Goal: Task Accomplishment & Management: Use online tool/utility

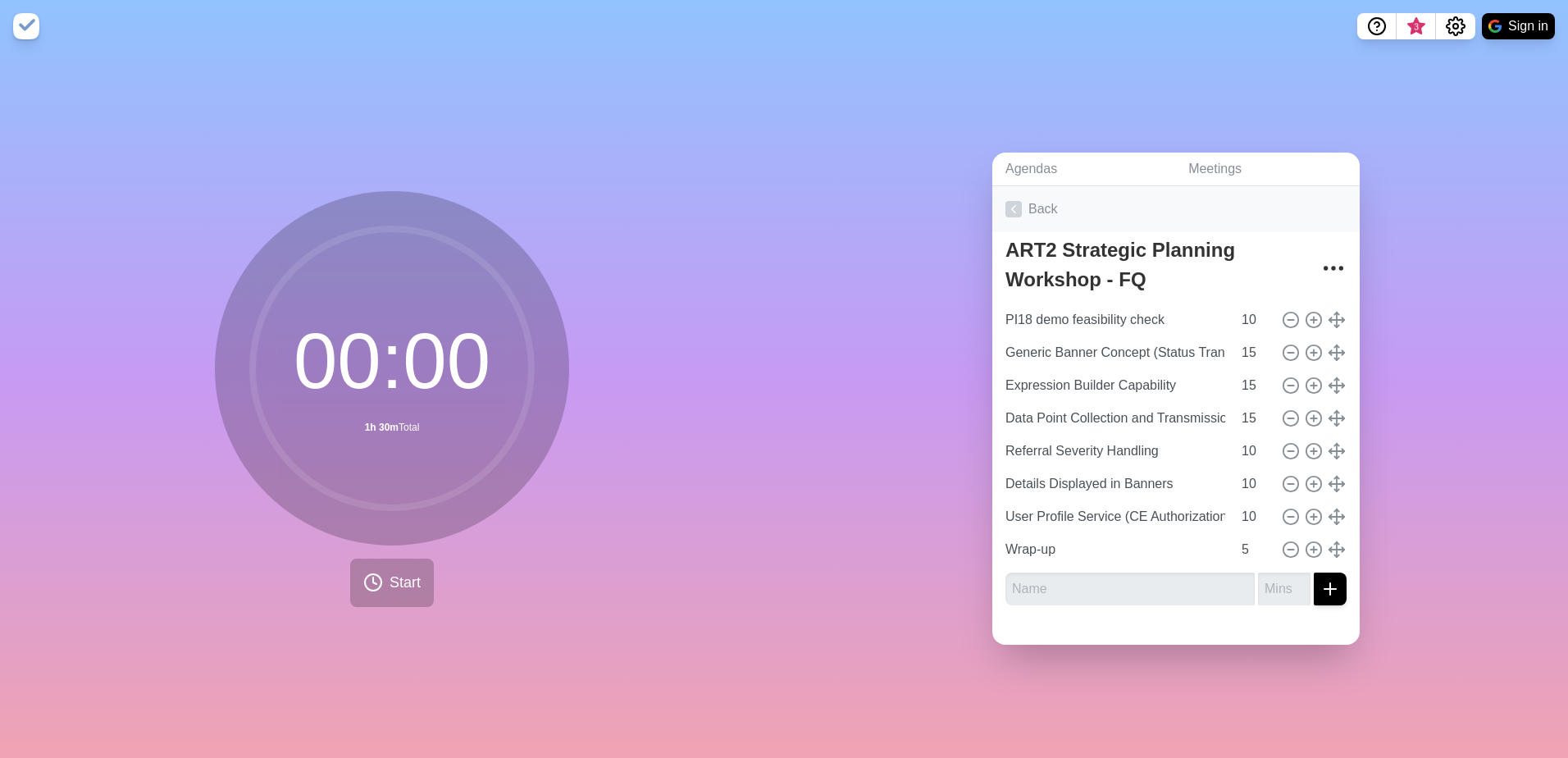
drag, startPoint x: 0, startPoint y: 0, endPoint x: 1004, endPoint y: 204, distance: 1024.5
click at [1005, 204] on icon at bounding box center [1013, 209] width 17 height 17
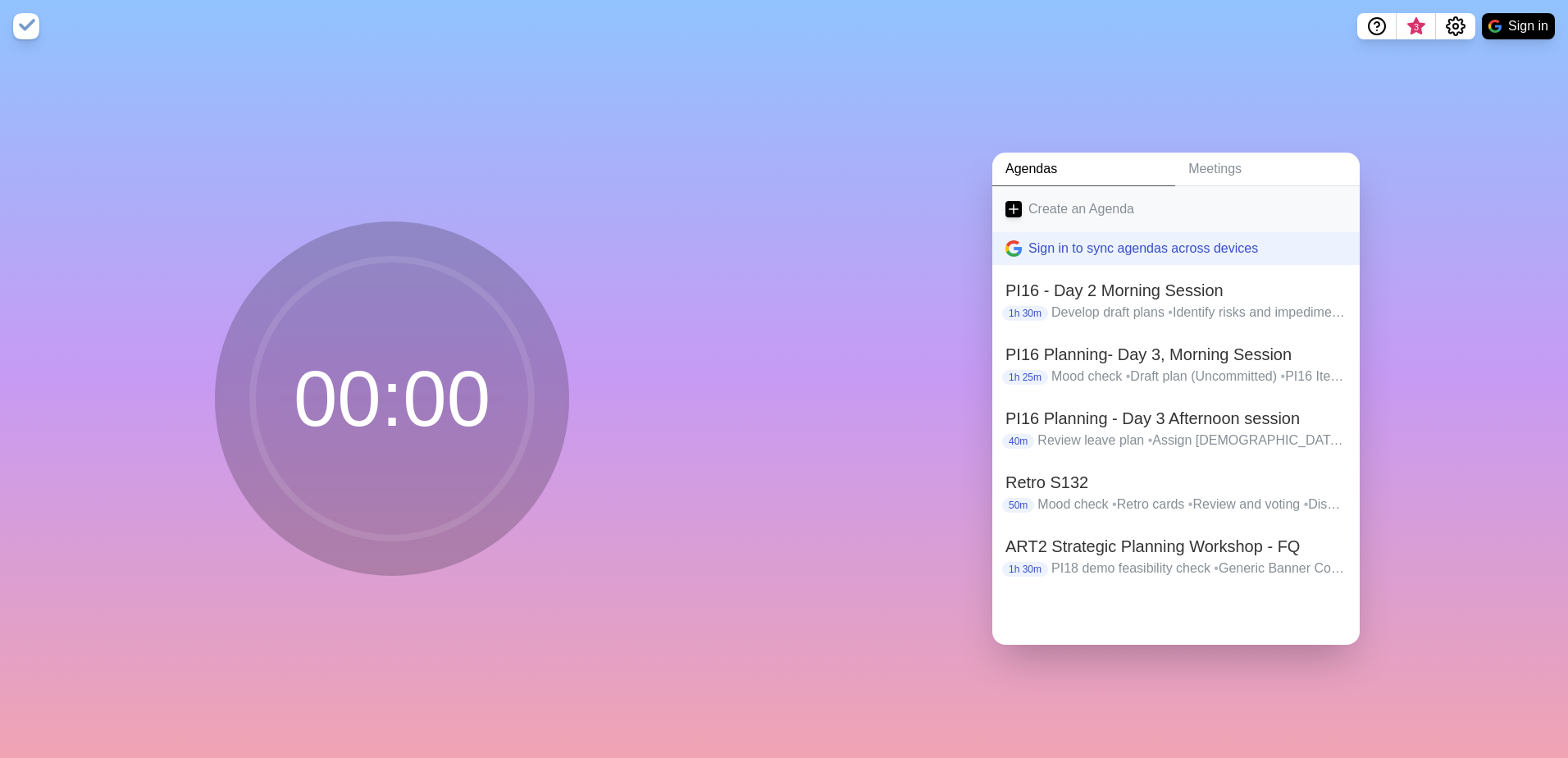
click at [1050, 204] on link "Create an Agenda" at bounding box center [1176, 208] width 367 height 46
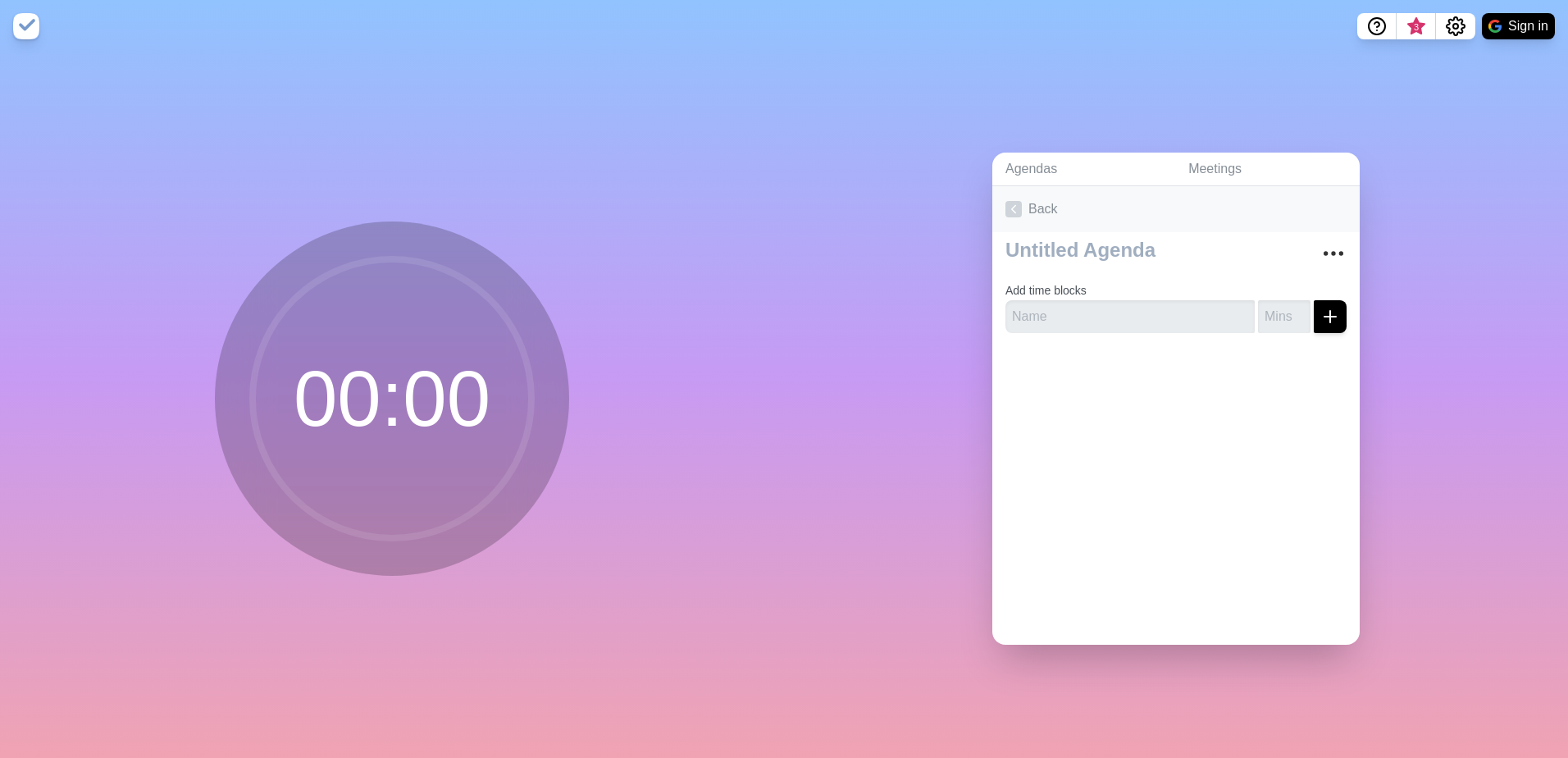
click at [1009, 211] on icon at bounding box center [1013, 209] width 17 height 17
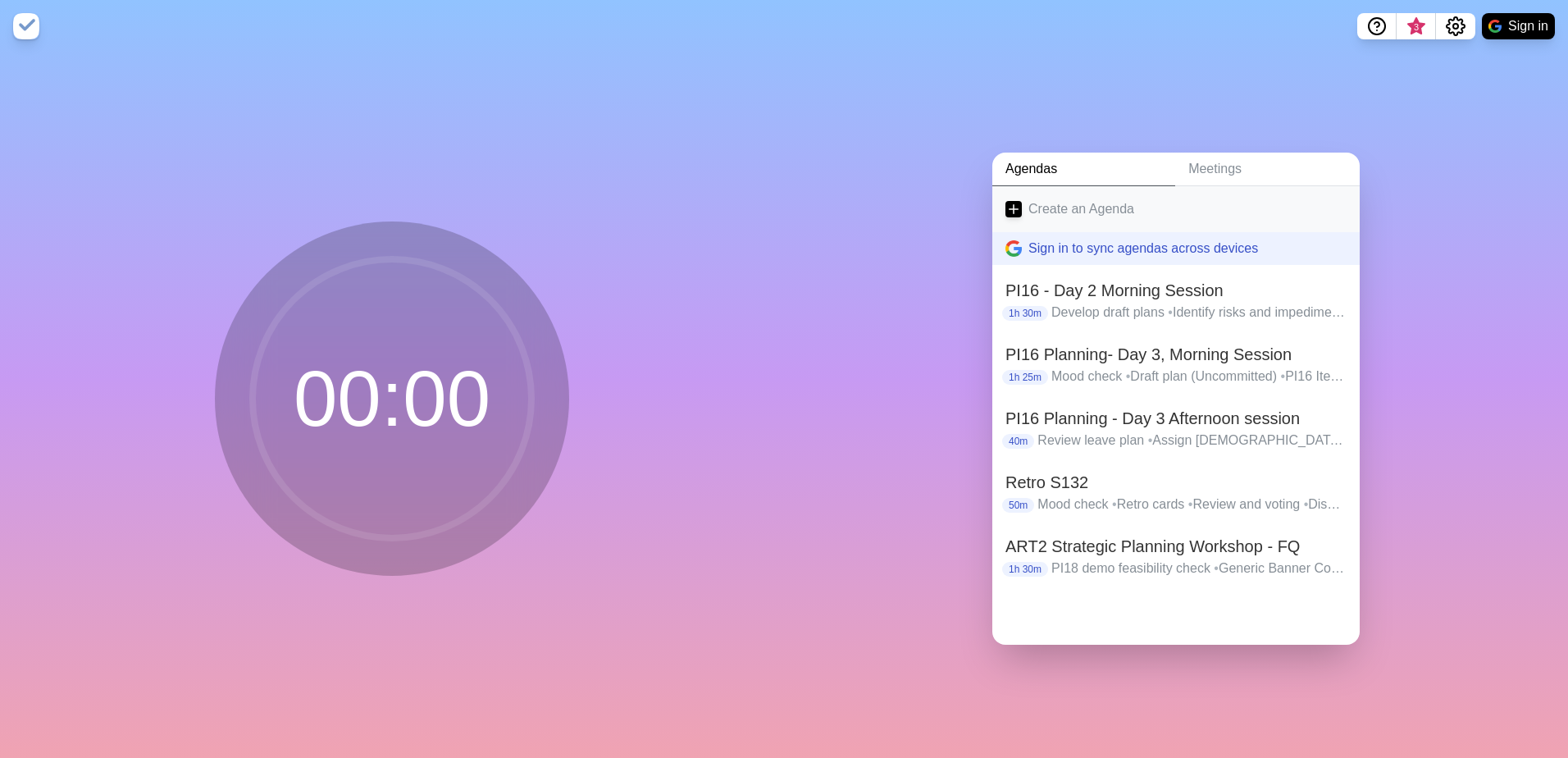
click at [1094, 208] on link "Create an Agenda" at bounding box center [1176, 208] width 367 height 46
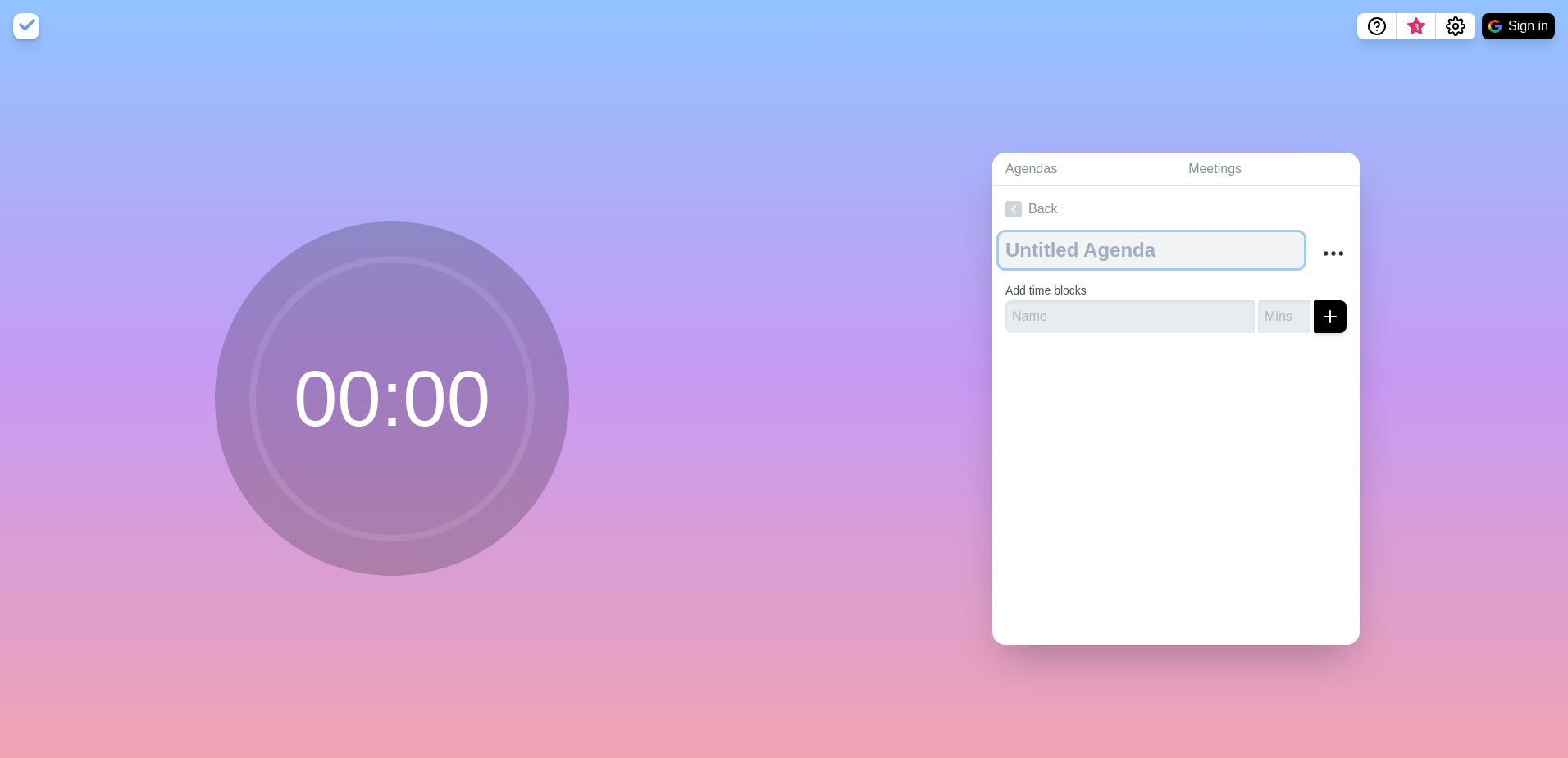
click at [1082, 245] on textarea at bounding box center [1150, 250] width 305 height 36
paste textarea "ART2 Strategic Planning Workshop"
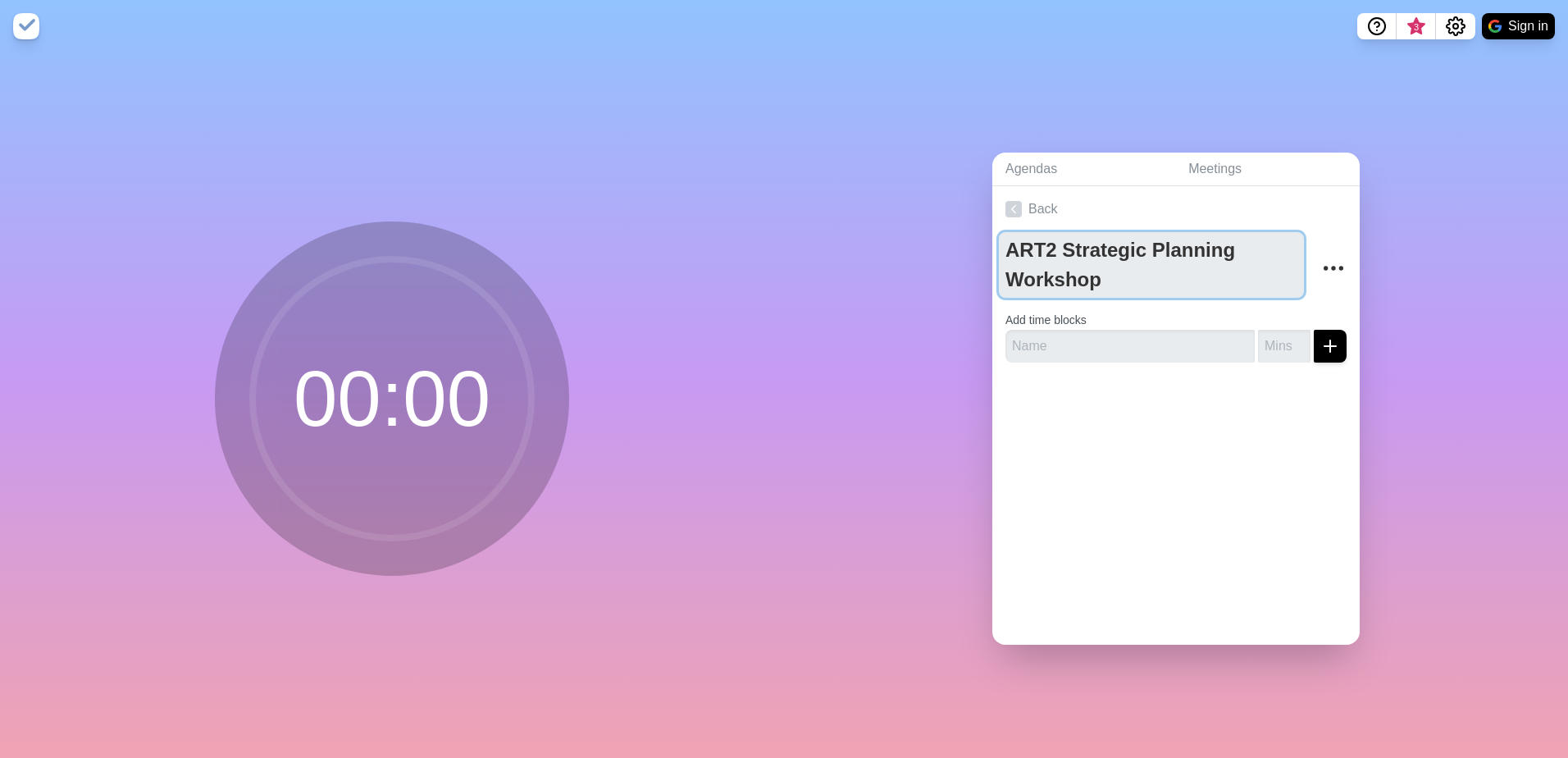
type textarea "ART2 Strategic Planning Workshop"
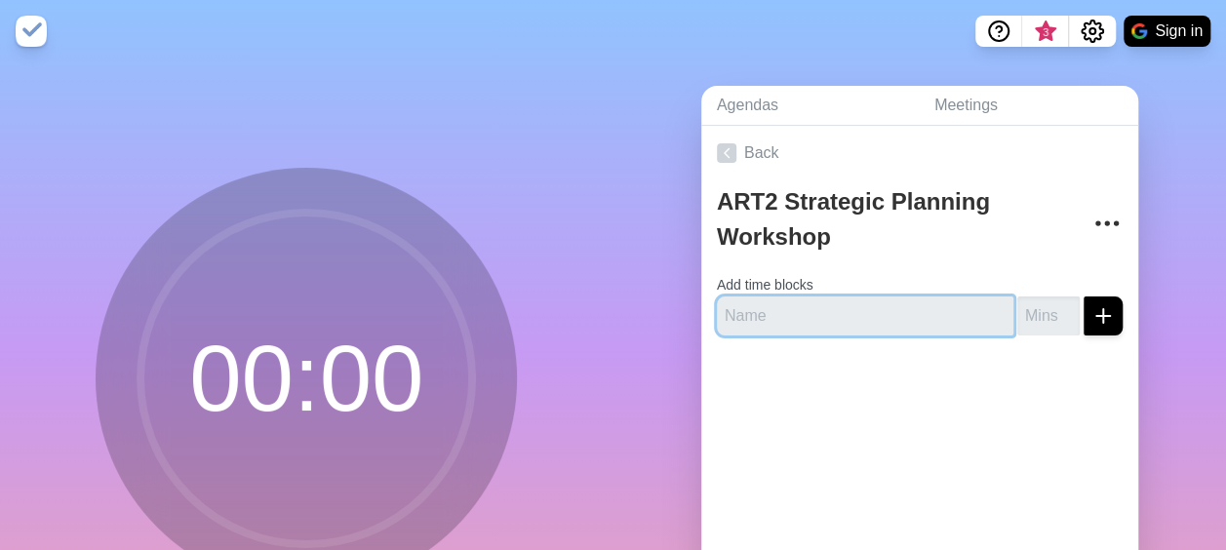
click at [811, 324] on input "text" at bounding box center [865, 316] width 297 height 39
click at [866, 305] on input "text" at bounding box center [865, 316] width 297 height 39
type input "V"
type input "Welcome & Objectives"
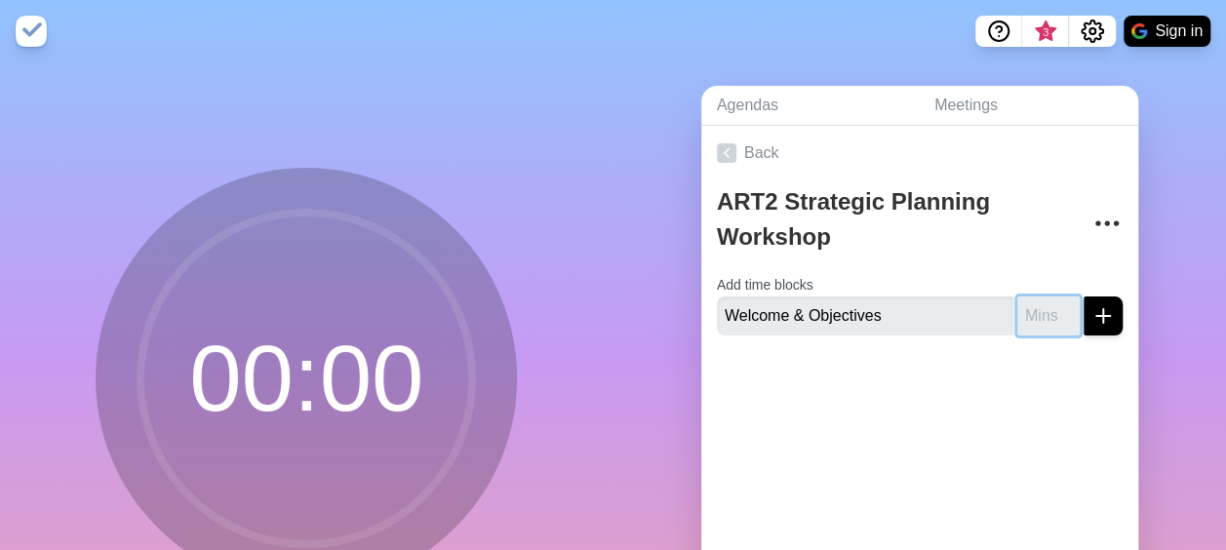
click at [1018, 318] on input "number" at bounding box center [1049, 316] width 62 height 39
type input "10"
click at [1092, 306] on icon "submit" at bounding box center [1103, 315] width 23 height 23
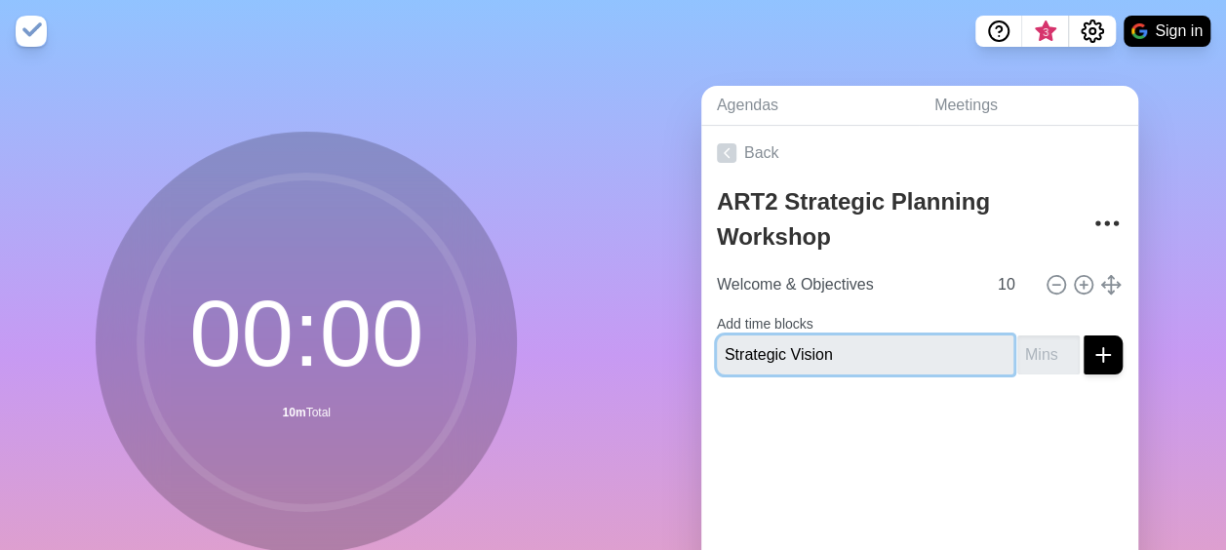
type input "Strategic Vision"
click at [1018, 356] on input "number" at bounding box center [1049, 355] width 62 height 39
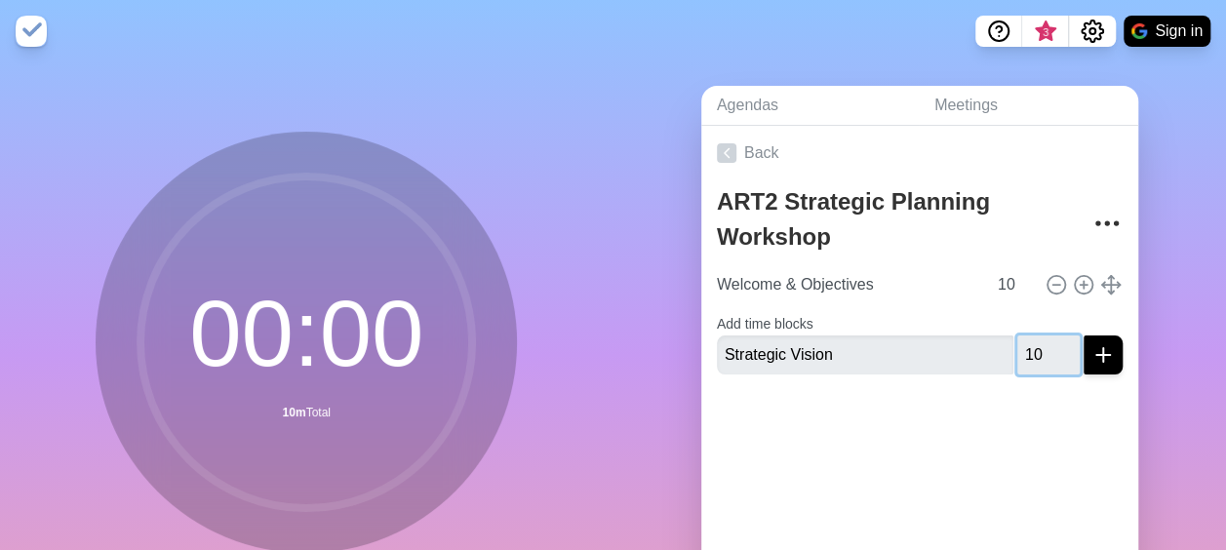
type input "10"
click at [1097, 355] on line "submit" at bounding box center [1104, 355] width 14 height 0
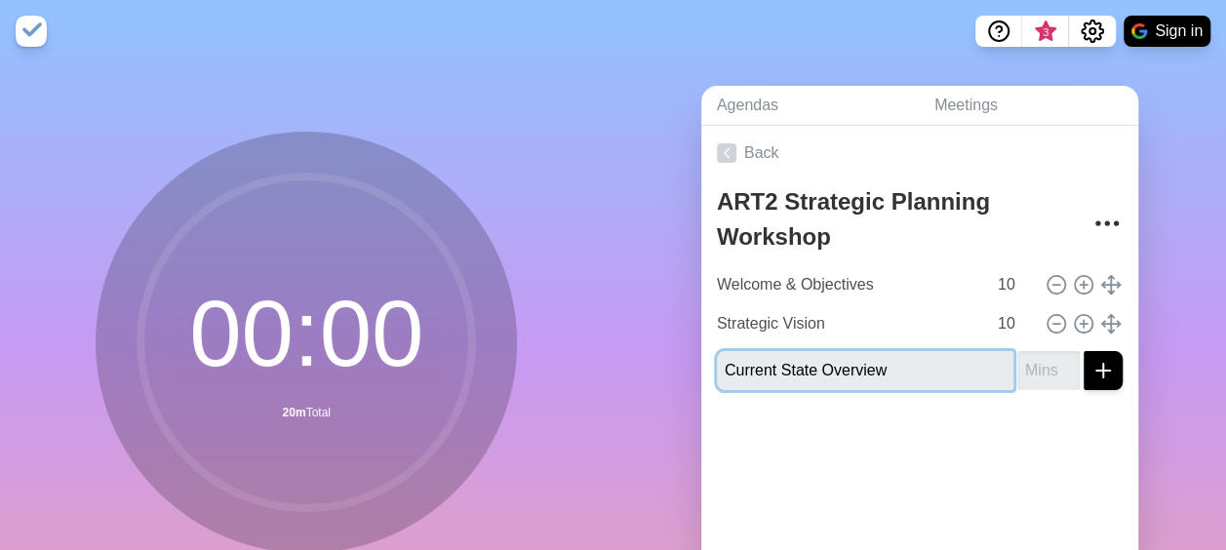
type input "Current State Overview"
click at [1018, 367] on input "number" at bounding box center [1049, 370] width 62 height 39
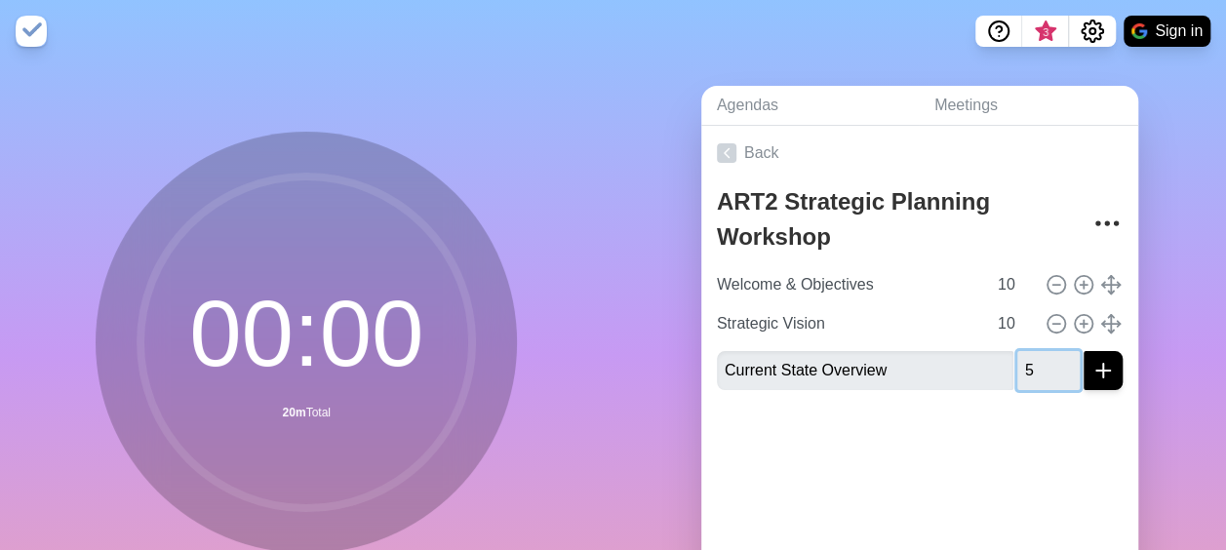
type input "5"
click at [1092, 371] on icon "submit" at bounding box center [1103, 370] width 23 height 23
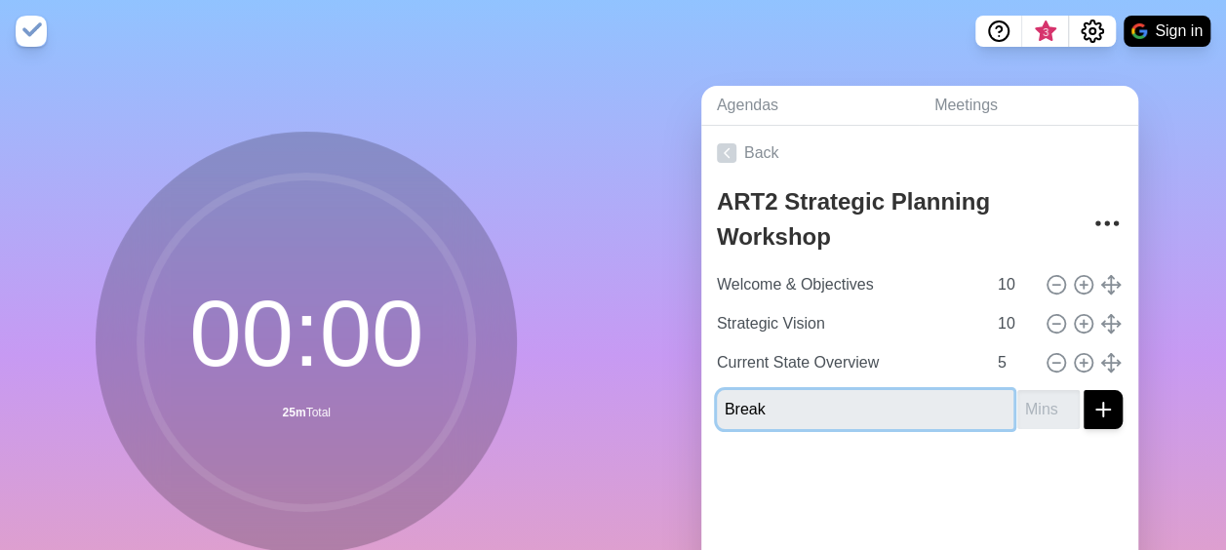
type input "Break"
click at [1018, 398] on input "number" at bounding box center [1049, 409] width 62 height 39
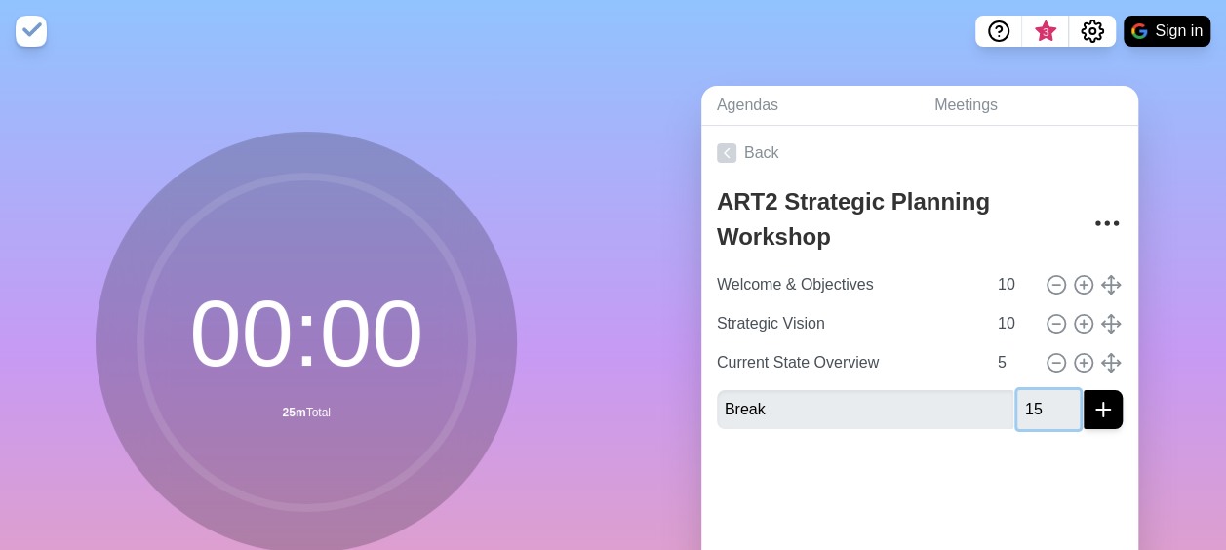
type input "15"
click at [1097, 410] on line "submit" at bounding box center [1104, 410] width 14 height 0
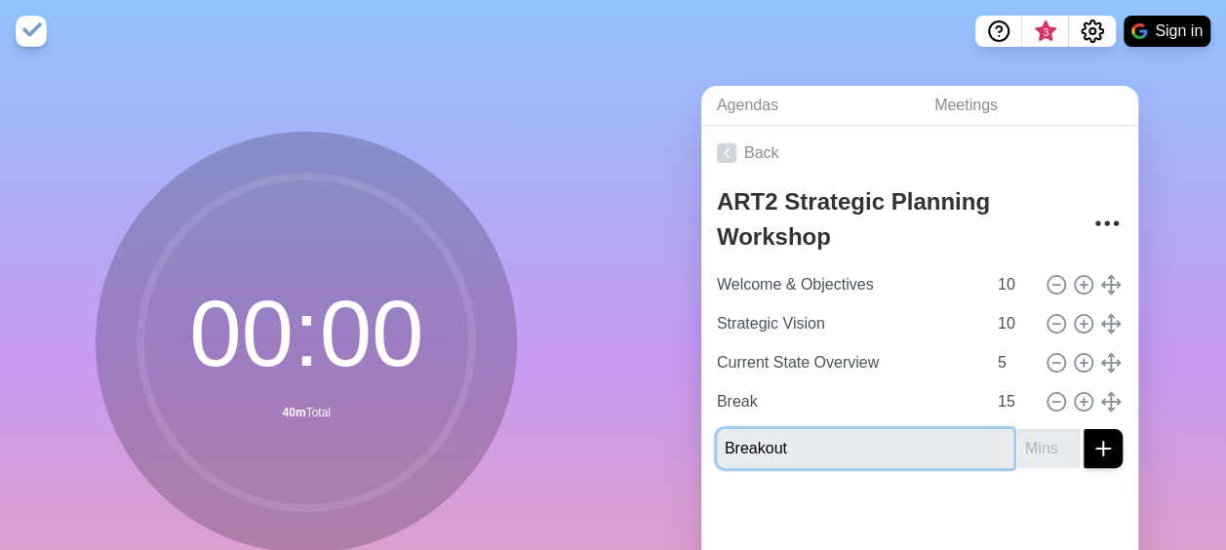
type input "Breakout"
click at [1034, 457] on input "number" at bounding box center [1049, 448] width 62 height 39
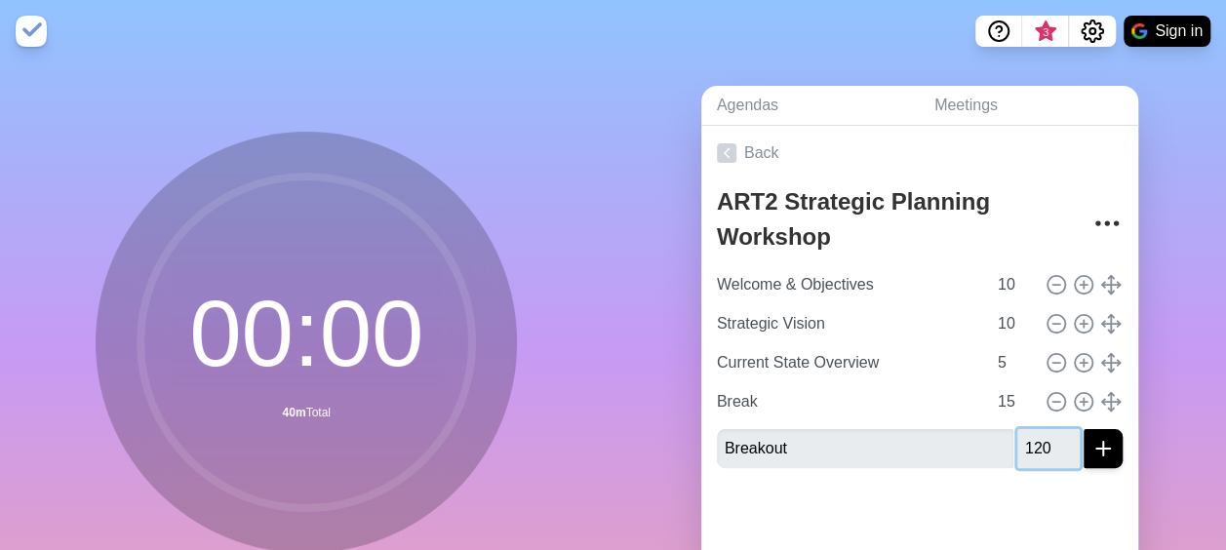
type input "120"
click at [1092, 444] on icon "submit" at bounding box center [1103, 448] width 23 height 23
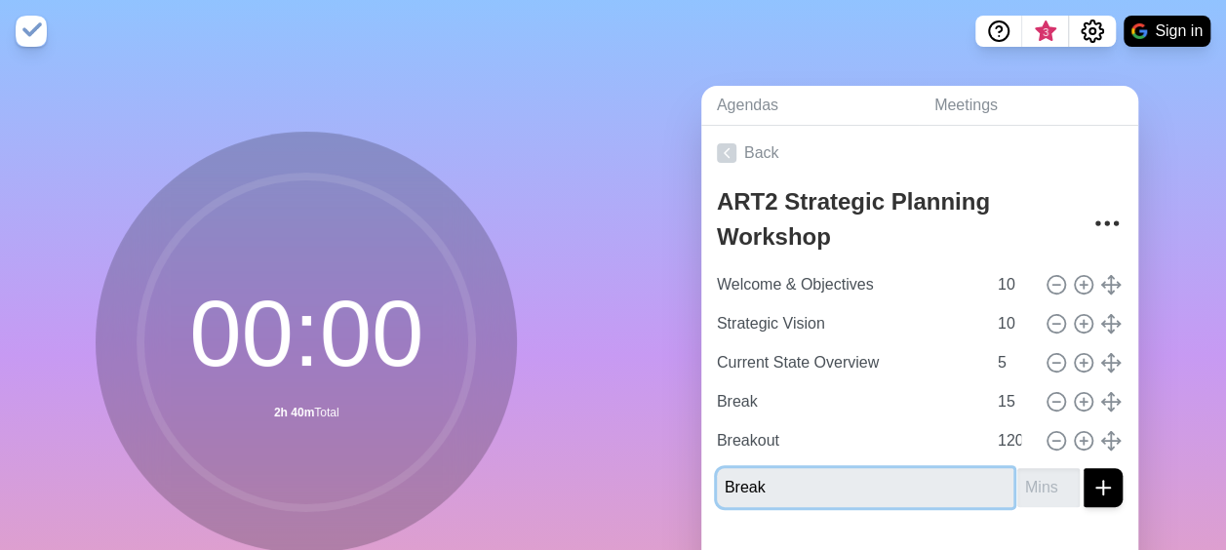
type input "Break"
click at [1018, 481] on input "number" at bounding box center [1049, 487] width 62 height 39
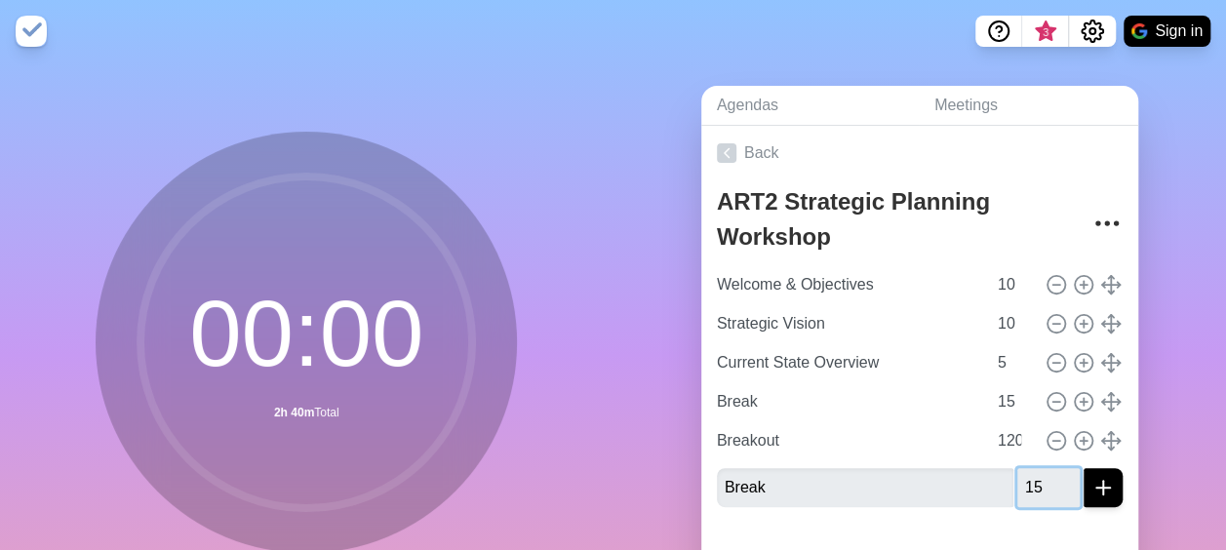
type input "15"
click at [1092, 484] on icon "submit" at bounding box center [1103, 487] width 23 height 23
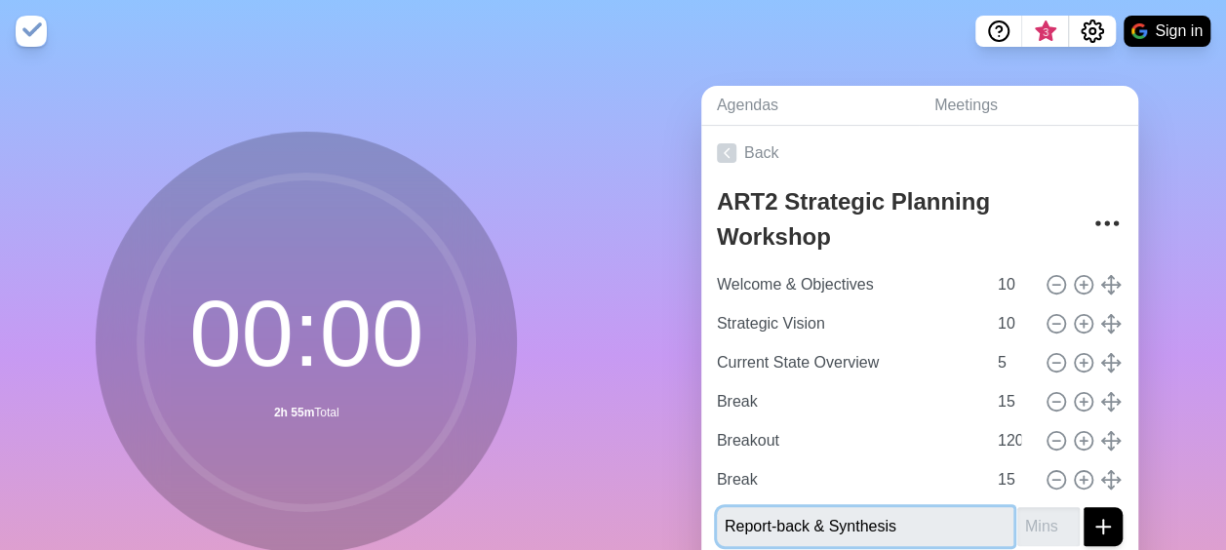
type input "Report-back & Synthesis"
click at [1018, 526] on input "number" at bounding box center [1049, 526] width 62 height 39
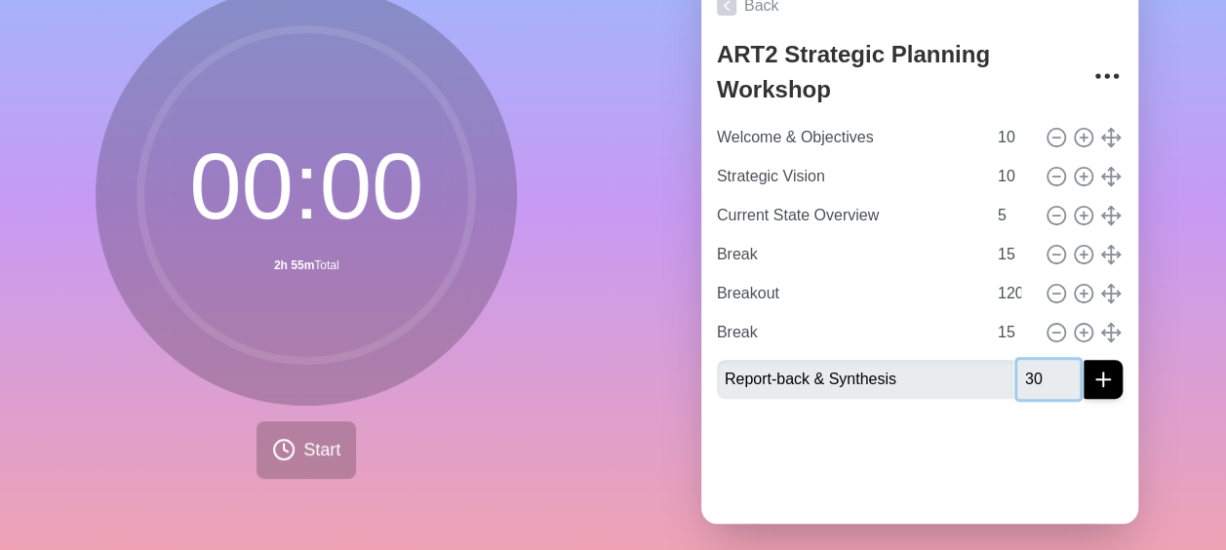
scroll to position [175, 0]
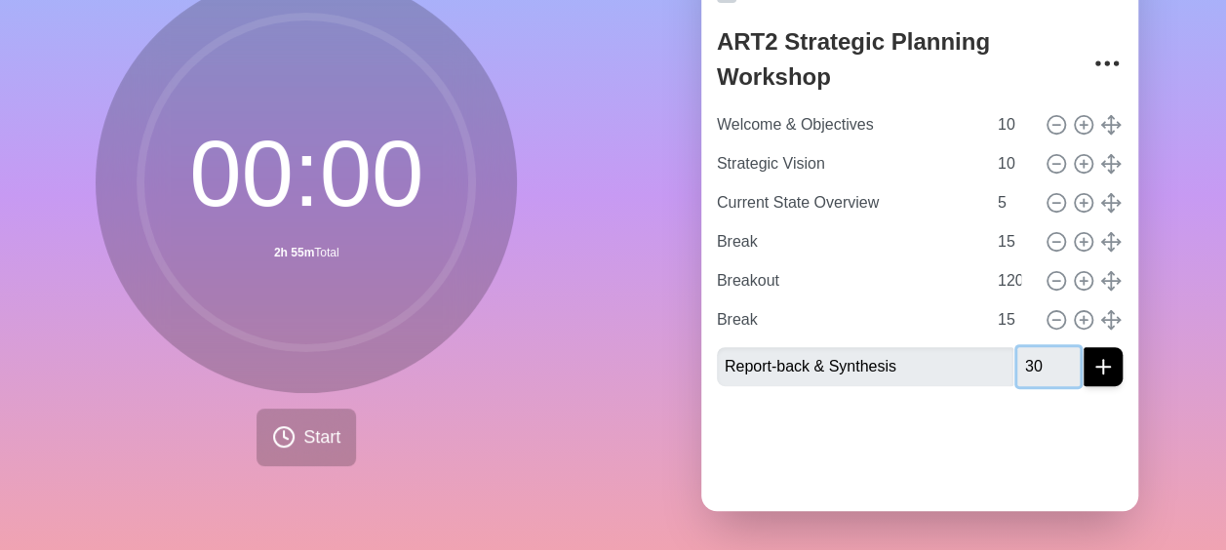
type input "30"
click at [1092, 355] on icon "submit" at bounding box center [1103, 366] width 23 height 23
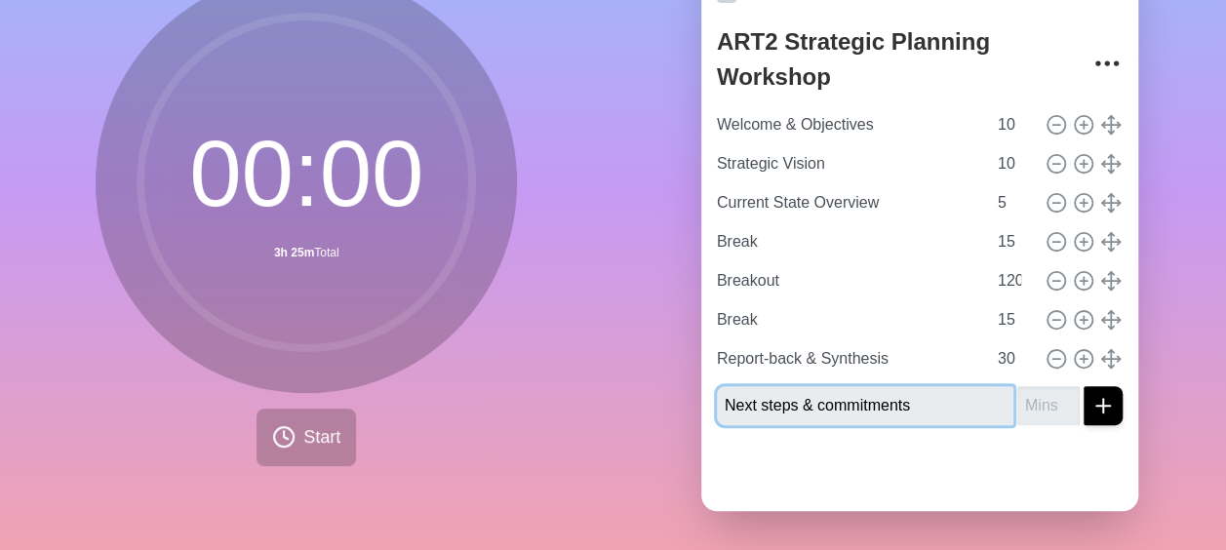
type input "Next steps & commitments"
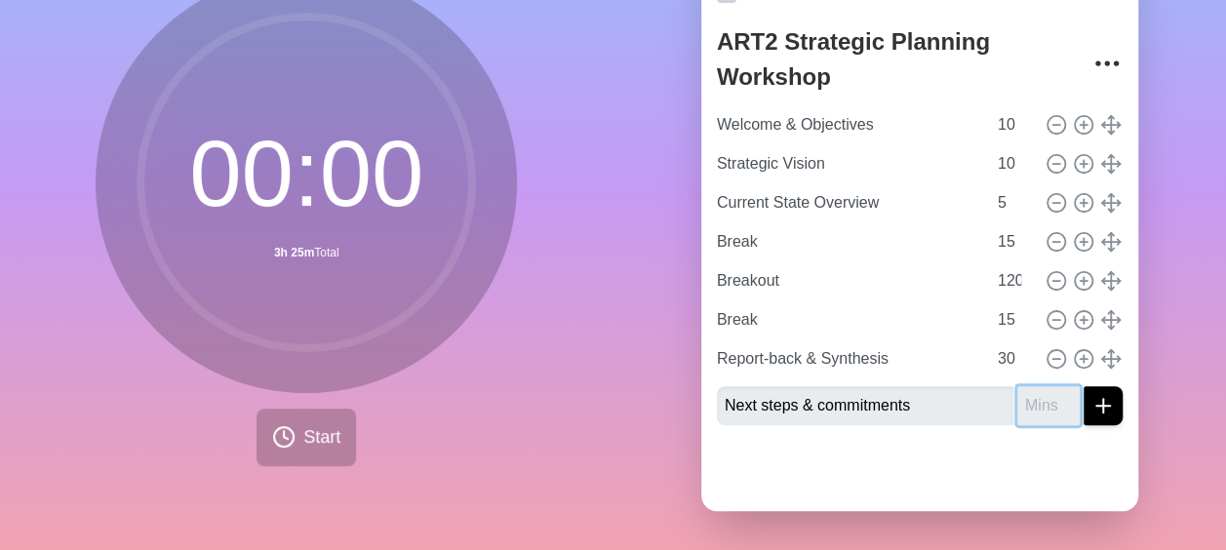
click at [1018, 402] on input "number" at bounding box center [1049, 405] width 62 height 39
type input "30"
click at [1151, 346] on div "Agendas Meetings Back ART2 Strategic Planning Workshop Welcome & Objectives 10 …" at bounding box center [921, 226] width 614 height 648
click at [1092, 394] on icon "submit" at bounding box center [1103, 405] width 23 height 23
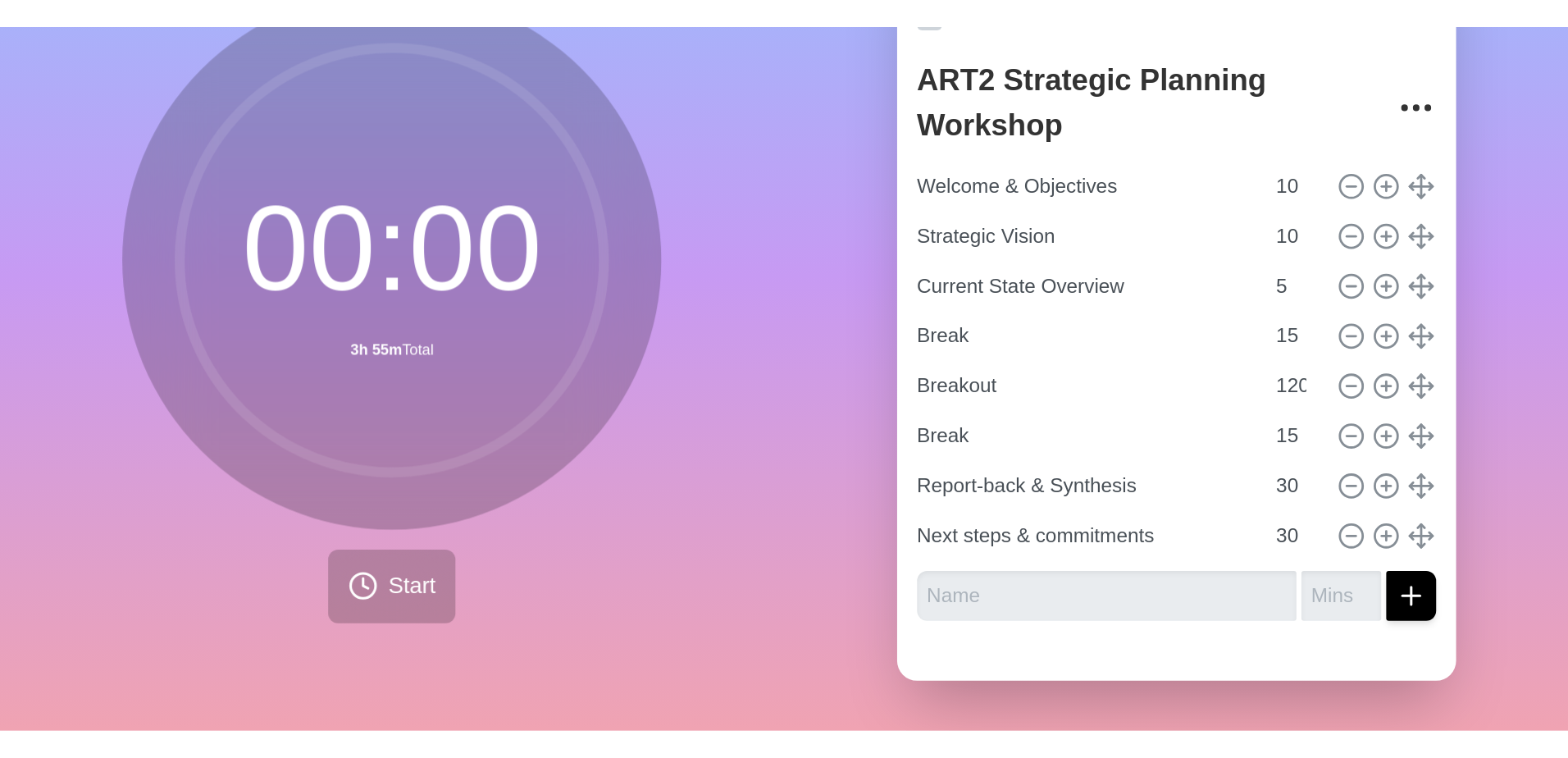
scroll to position [0, 0]
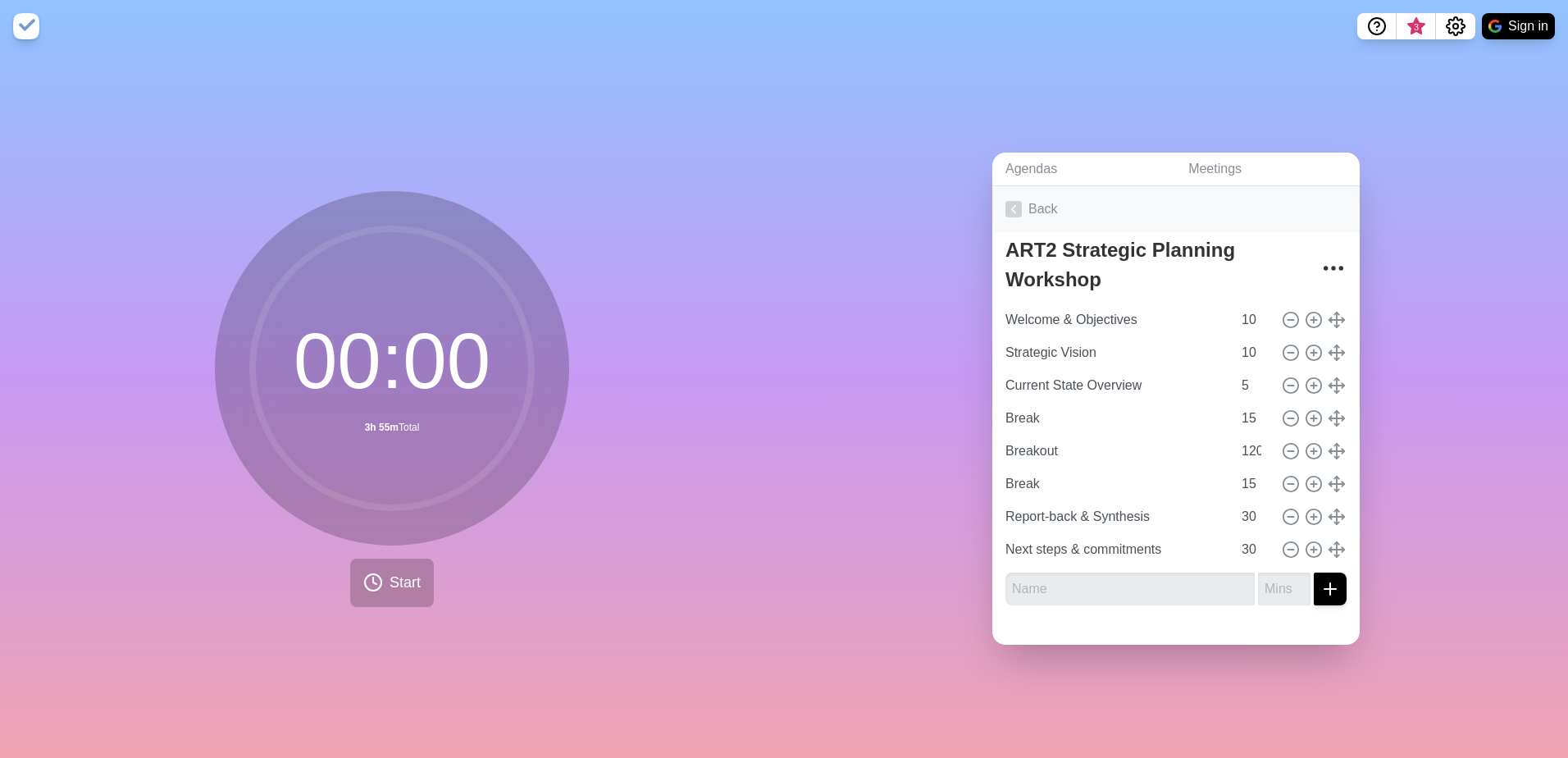
click at [1014, 201] on icon at bounding box center [1013, 209] width 17 height 17
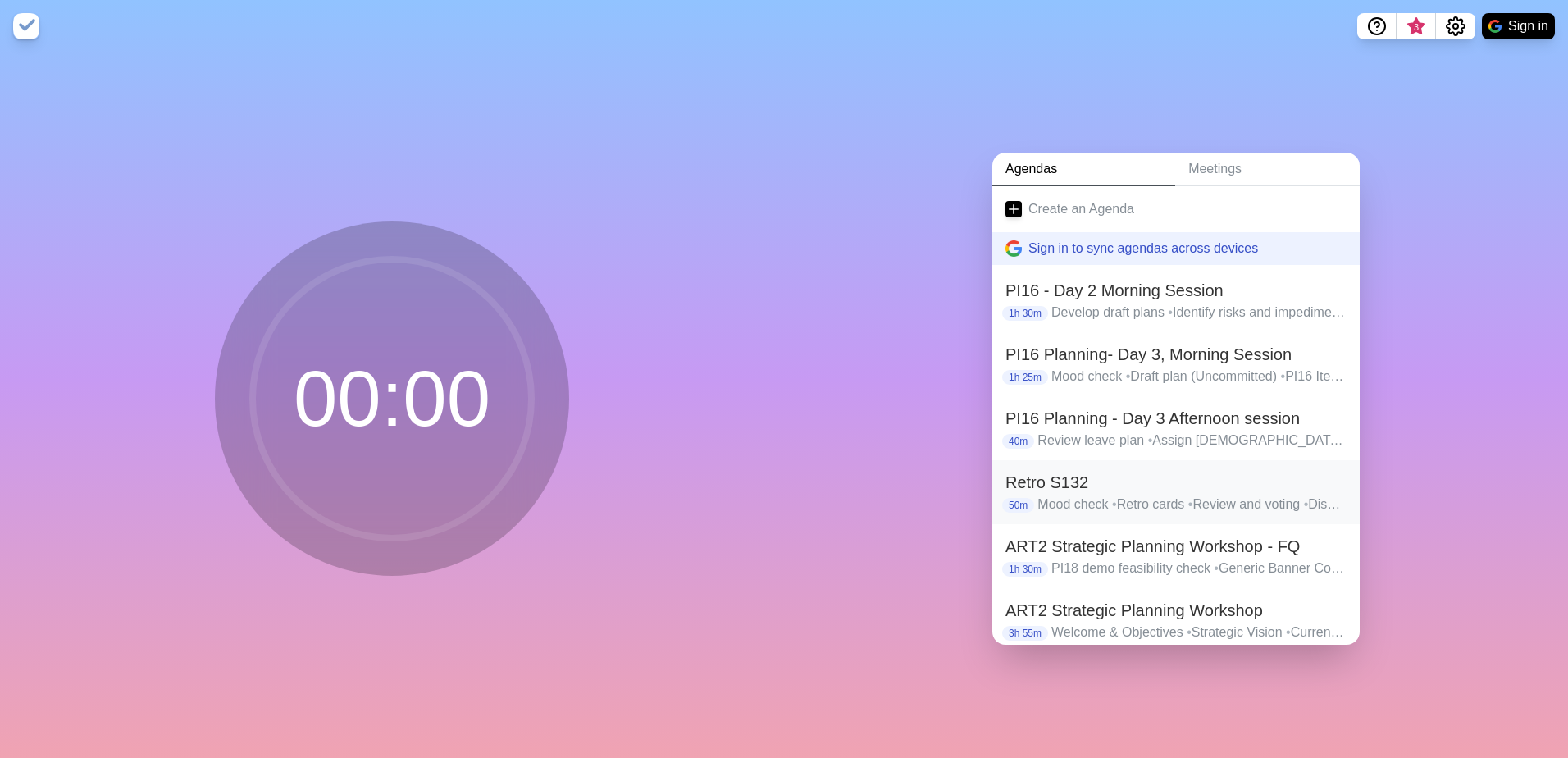
scroll to position [8, 0]
